Goal: Transaction & Acquisition: Purchase product/service

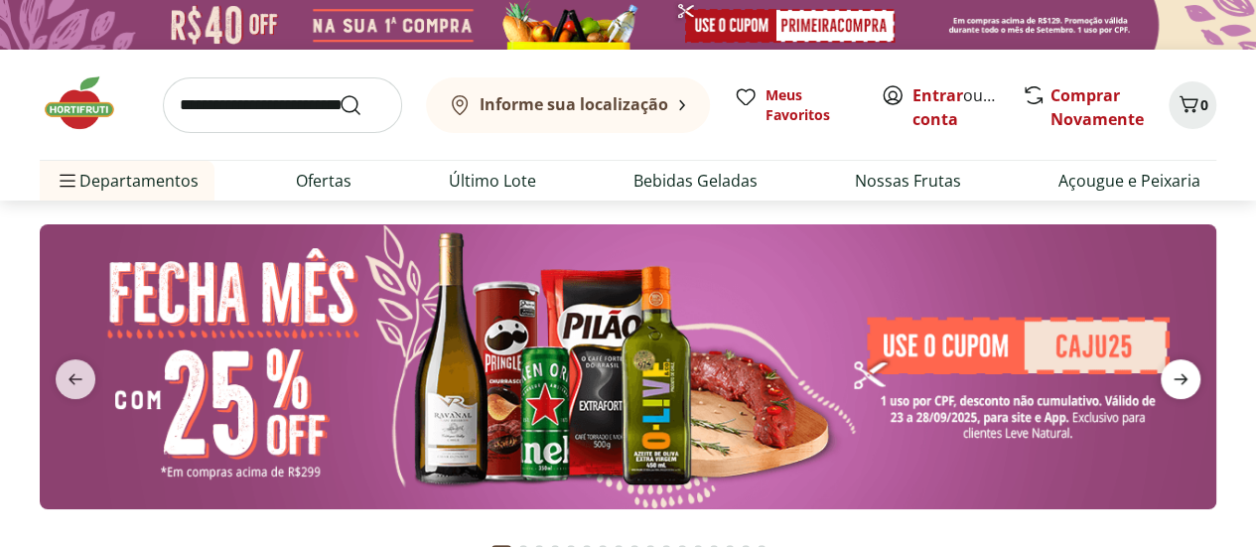
click at [1186, 390] on span "next" at bounding box center [1181, 379] width 40 height 40
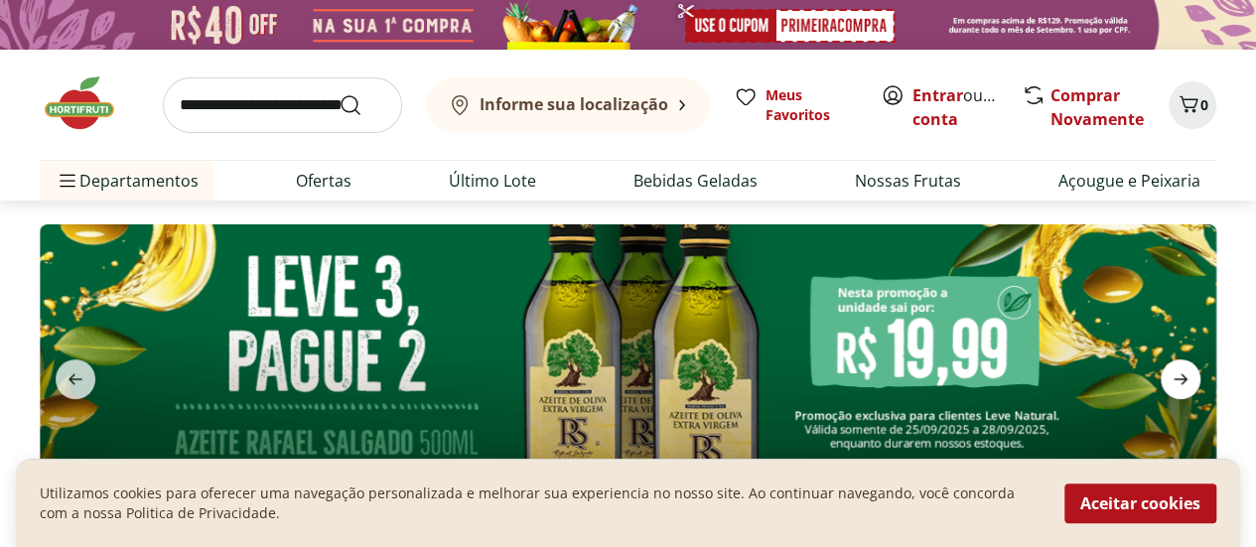
click at [1186, 390] on span "next" at bounding box center [1181, 379] width 40 height 40
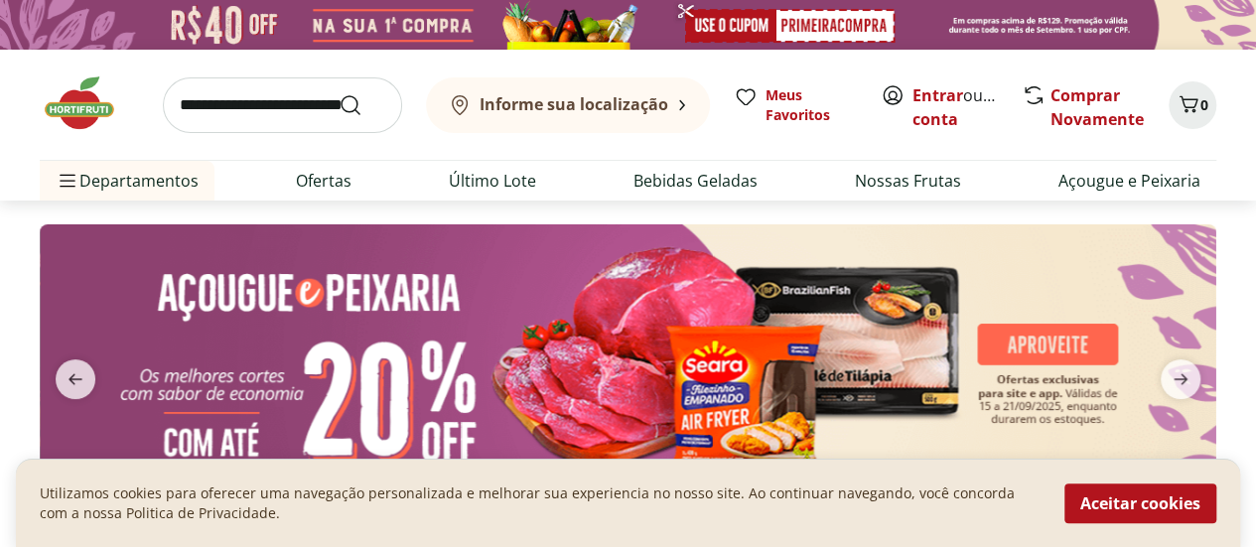
click at [605, 379] on img at bounding box center [628, 366] width 1177 height 285
select select "**********"
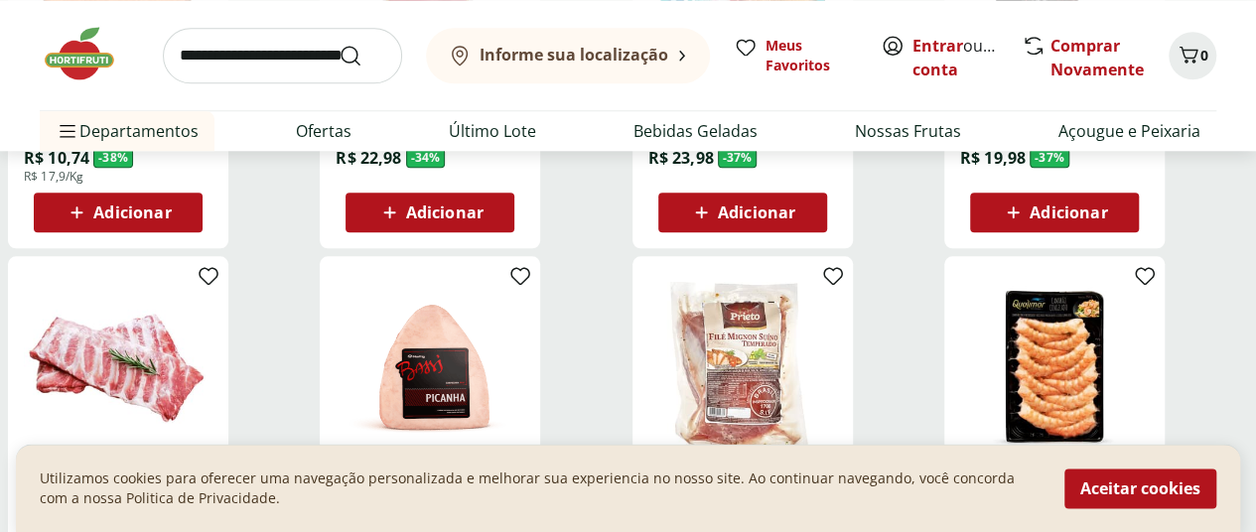
scroll to position [991, 0]
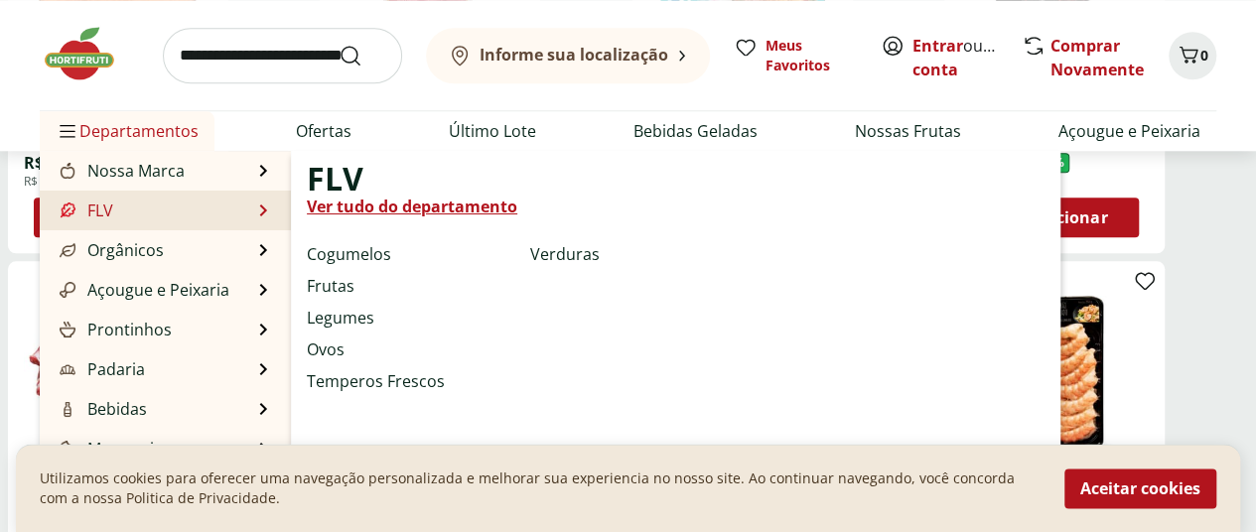
click at [685, 366] on div "FLV Ver tudo do departamento Cogumelos Frutas Legumes Ovos Temperos Frescos Ver…" at bounding box center [675, 329] width 769 height 357
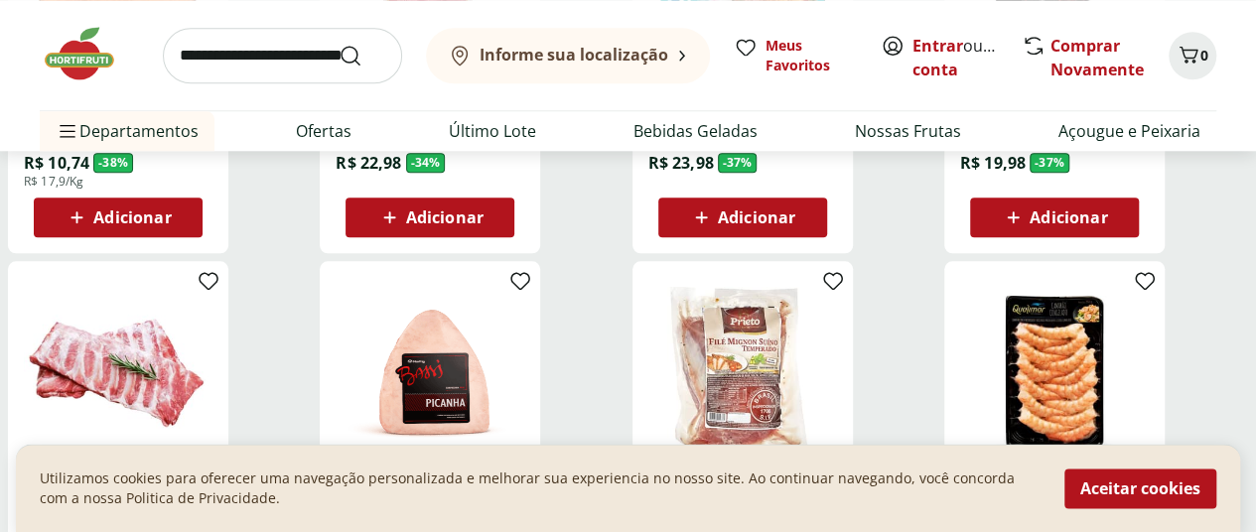
click at [0, 0] on icon at bounding box center [0, 0] width 0 height 0
click at [0, 0] on div "29" at bounding box center [0, 0] width 0 height 0
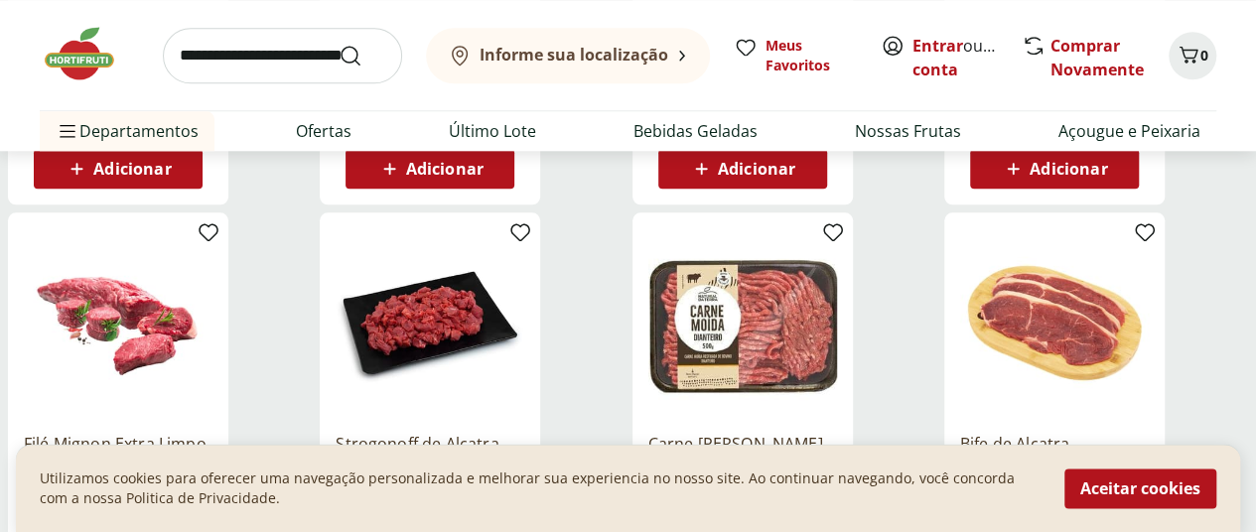
scroll to position [759, 0]
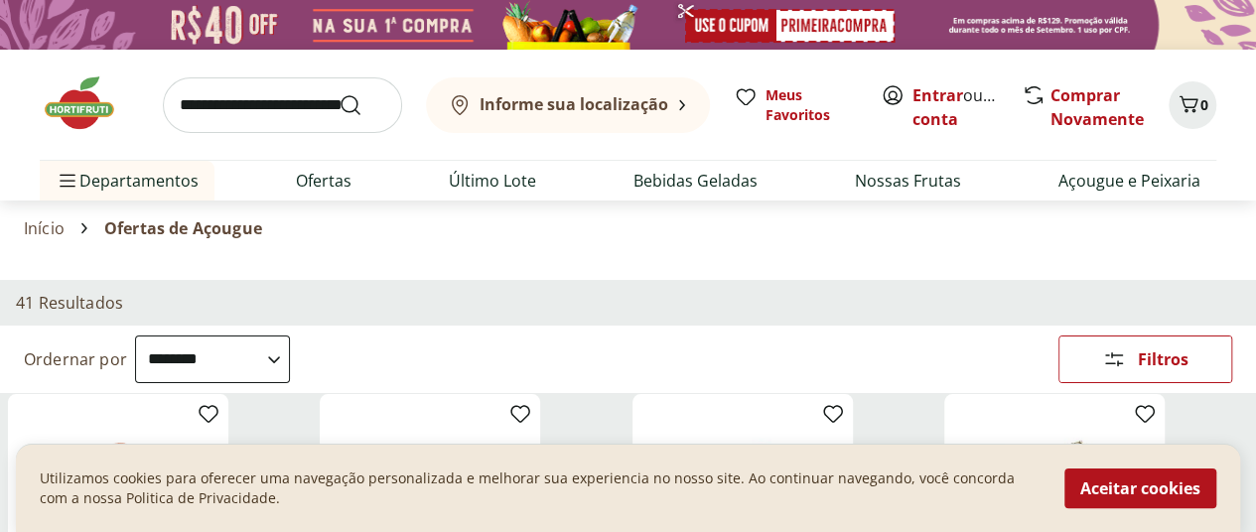
click at [624, 107] on b "Informe sua localização" at bounding box center [574, 104] width 189 height 22
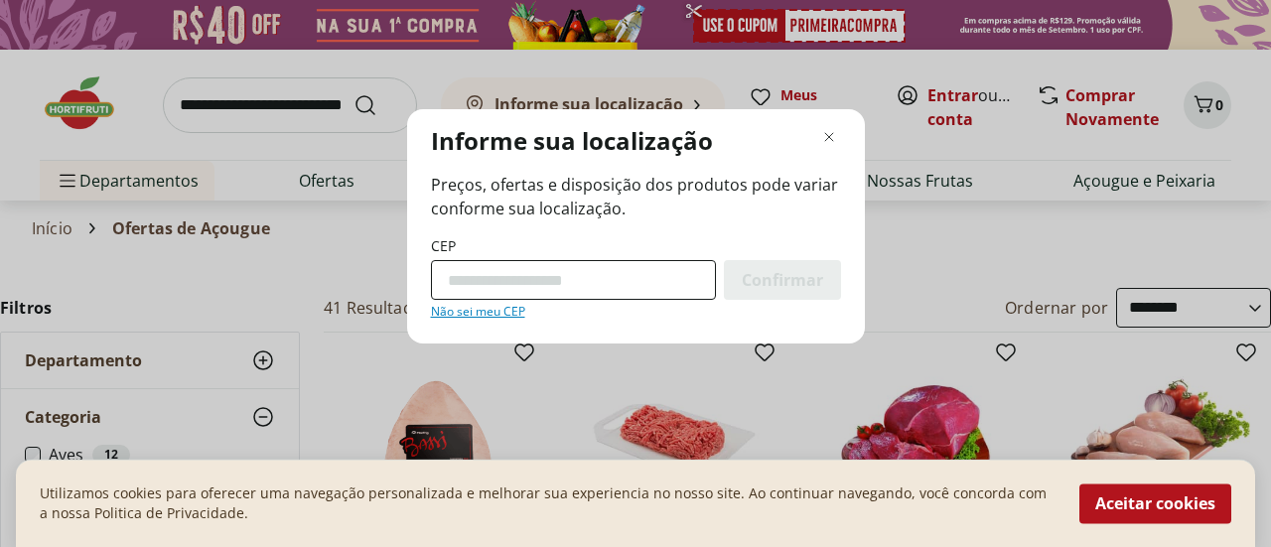
click at [521, 281] on input "CEP" at bounding box center [573, 280] width 285 height 40
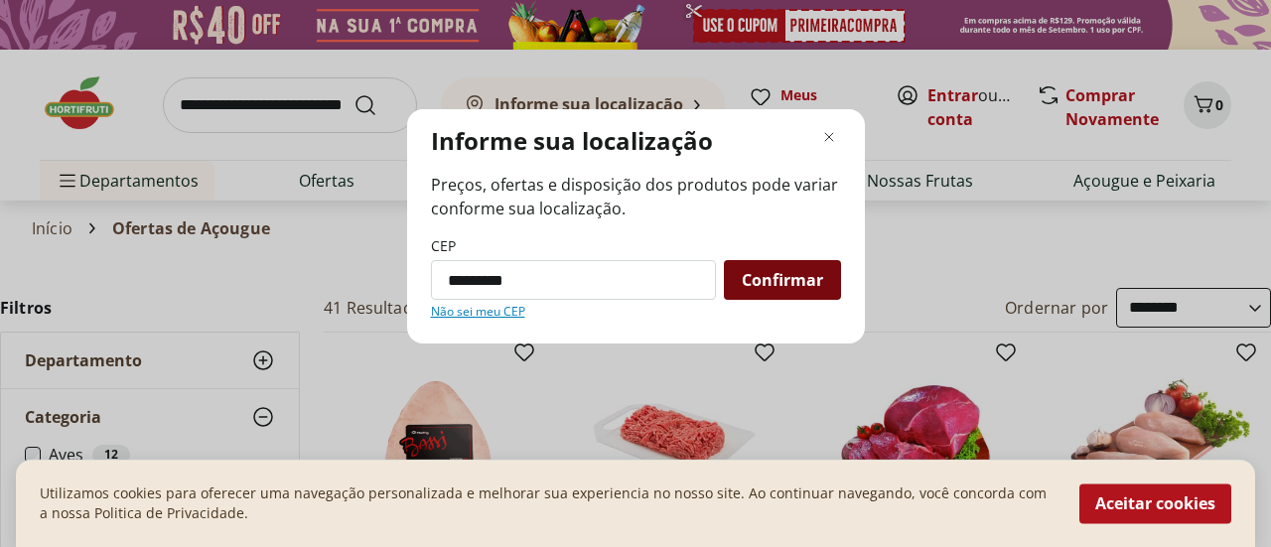
type input "*********"
click at [805, 273] on span "Confirmar" at bounding box center [782, 280] width 81 height 16
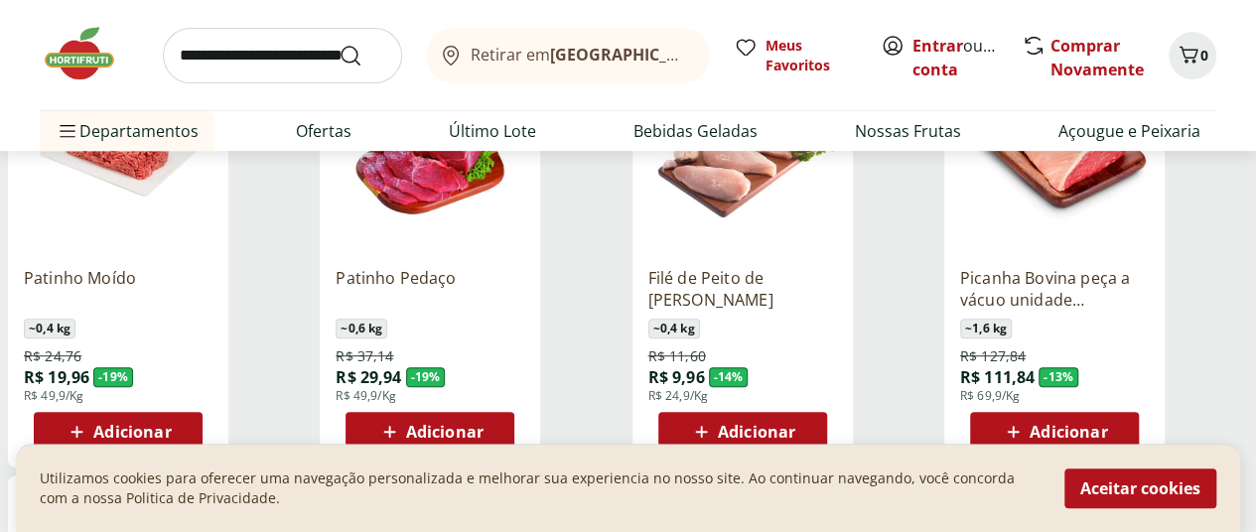
scroll to position [232, 0]
